Goal: Transaction & Acquisition: Purchase product/service

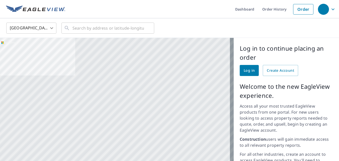
click at [244, 71] on span "Log in" at bounding box center [249, 70] width 11 height 6
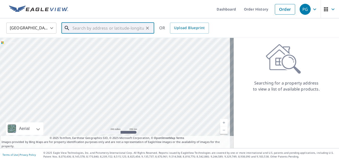
click at [75, 28] on input "text" at bounding box center [107, 28] width 71 height 14
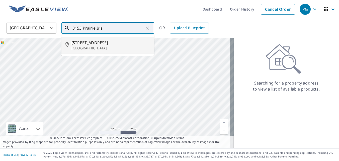
click at [79, 45] on span "3153 Prairie Iris Dr" at bounding box center [110, 43] width 79 height 6
type input "3153 Prairie Iris Dr Land O Lakes, FL 34638"
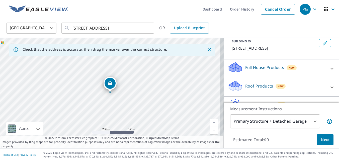
scroll to position [50, 0]
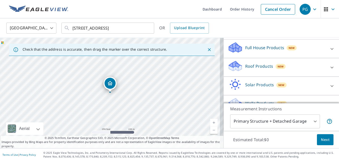
click at [329, 70] on icon at bounding box center [332, 67] width 6 height 6
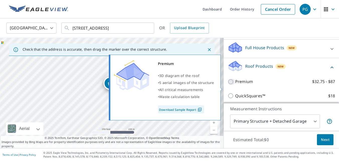
click at [228, 85] on input "Premium $32.75 - $87" at bounding box center [232, 82] width 8 height 6
checkbox input "true"
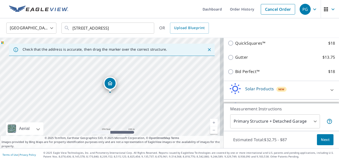
scroll to position [140, 0]
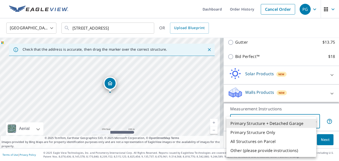
click at [311, 122] on body "PG PG Dashboard Order History Cancel Order PG United States US ​ 3153 Prairie I…" at bounding box center [169, 80] width 339 height 161
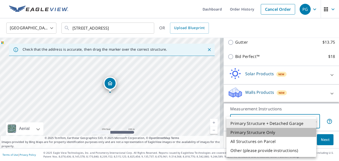
click at [269, 134] on li "Primary Structure Only" at bounding box center [272, 132] width 90 height 9
type input "2"
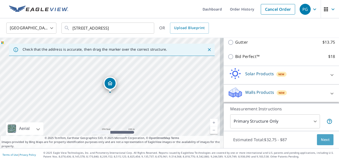
click at [321, 140] on span "Next" at bounding box center [325, 140] width 9 height 6
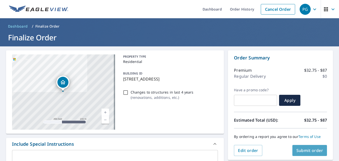
click at [308, 150] on span "Submit order" at bounding box center [309, 151] width 27 height 6
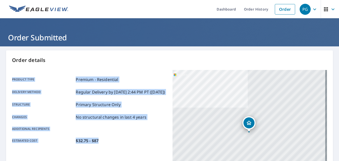
drag, startPoint x: 119, startPoint y: 141, endPoint x: 11, endPoint y: 76, distance: 125.9
click at [11, 76] on div "Order details Product type Premium - Residential Delivery method Regular Delive…" at bounding box center [169, 164] width 327 height 228
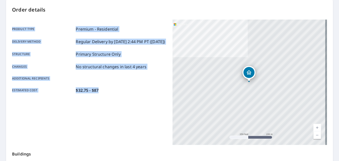
scroll to position [125, 0]
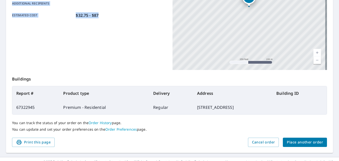
drag, startPoint x: 246, startPoint y: 105, endPoint x: 15, endPoint y: 89, distance: 231.6
click at [15, 89] on table "Report # Product type Delivery Address Building ID 67322945 Premium - Residenti…" at bounding box center [169, 100] width 315 height 29
drag, startPoint x: 15, startPoint y: 89, endPoint x: 21, endPoint y: 93, distance: 7.5
